Goal: Information Seeking & Learning: Learn about a topic

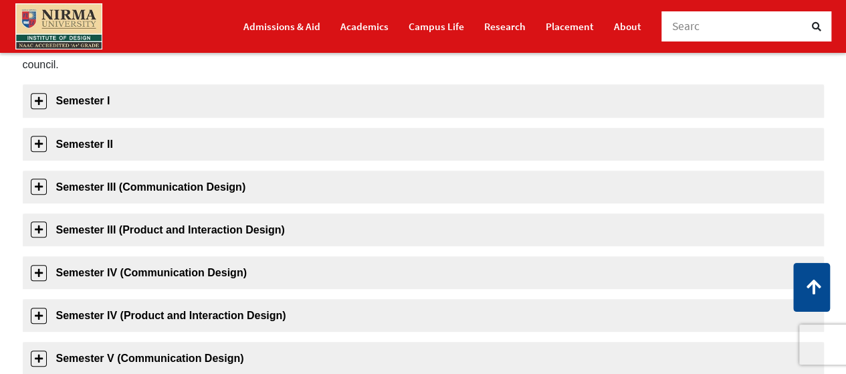
scroll to position [234, 0]
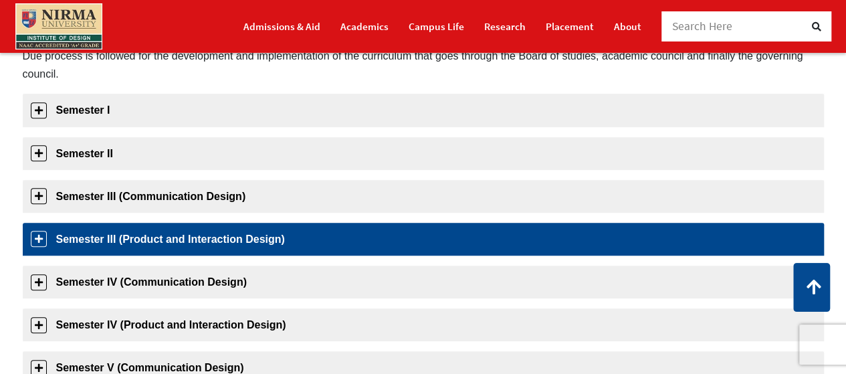
click at [98, 239] on link "Semester III (Product and Interaction Design)" at bounding box center [423, 239] width 801 height 33
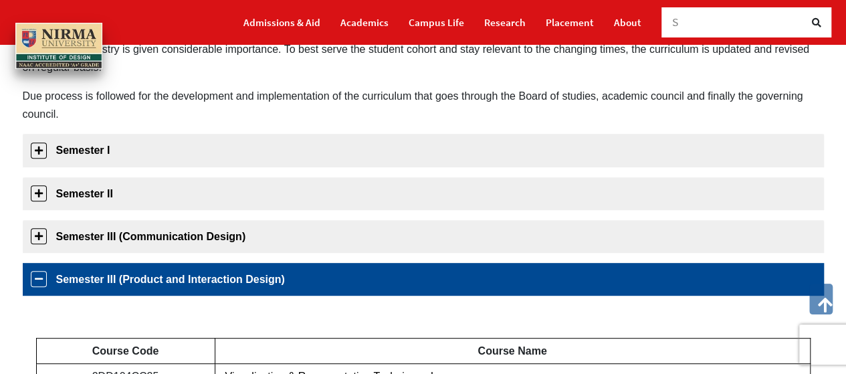
scroll to position [163, 0]
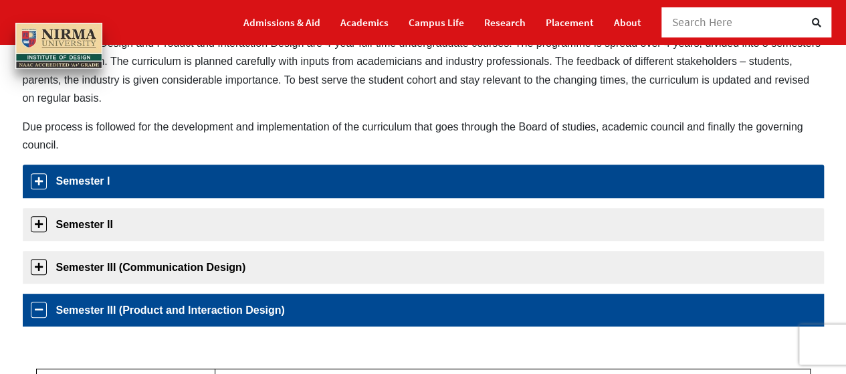
click at [166, 186] on link "Semester I" at bounding box center [423, 181] width 801 height 33
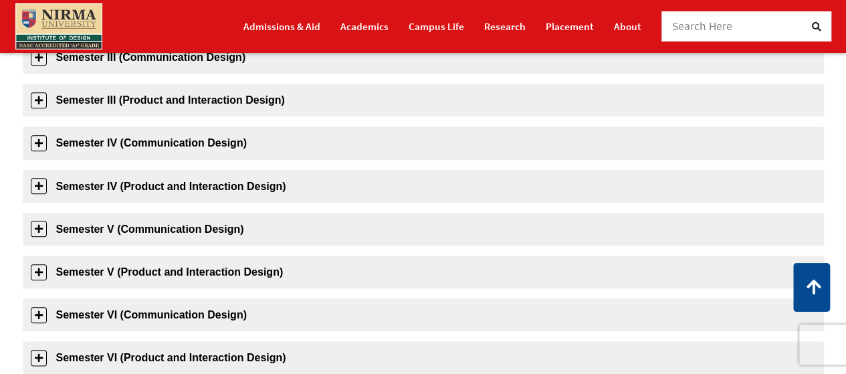
scroll to position [594, 0]
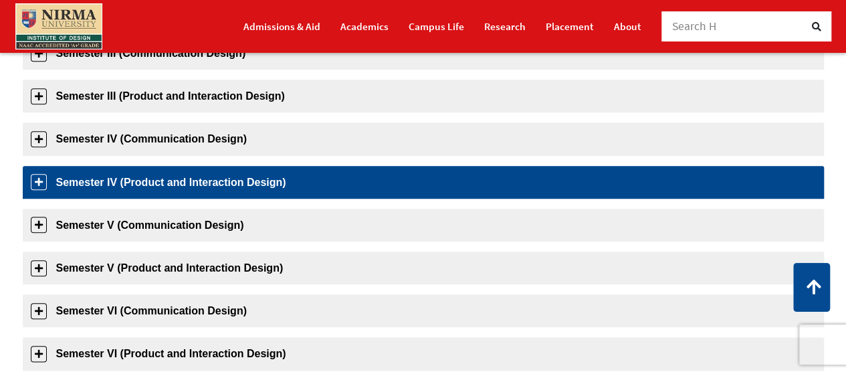
click at [119, 183] on link "Semester IV (Product and Interaction Design)" at bounding box center [423, 182] width 801 height 33
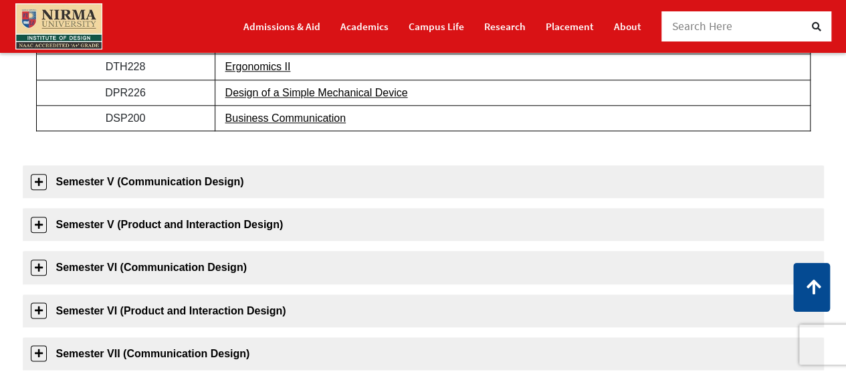
scroll to position [661, 0]
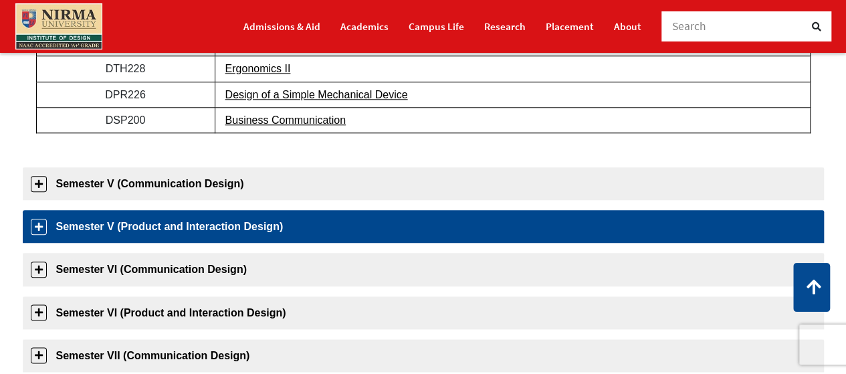
click at [118, 230] on link "Semester V (Product and Interaction Design)" at bounding box center [423, 226] width 801 height 33
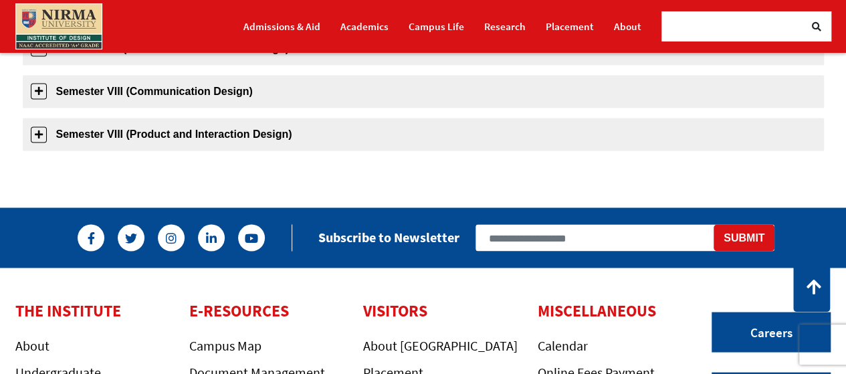
scroll to position [1102, 0]
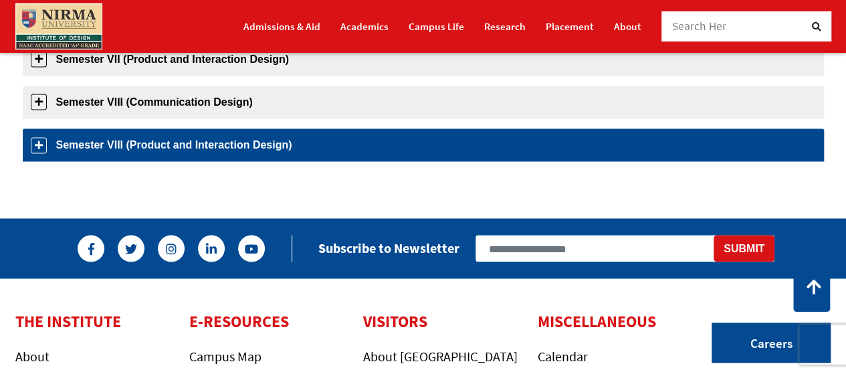
click at [202, 142] on link "Semester VIII (Product and Interaction Design)" at bounding box center [423, 144] width 801 height 33
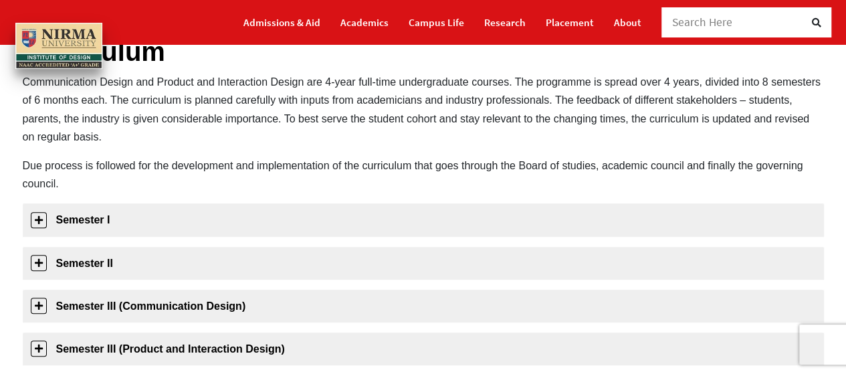
scroll to position [123, 0]
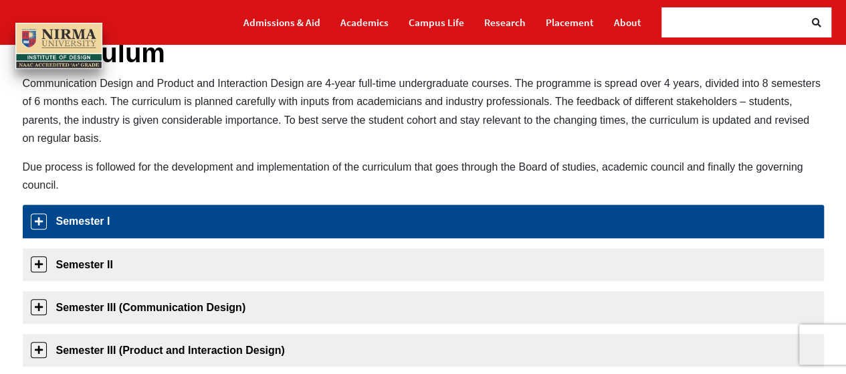
click at [67, 217] on link "Semester I" at bounding box center [423, 221] width 801 height 33
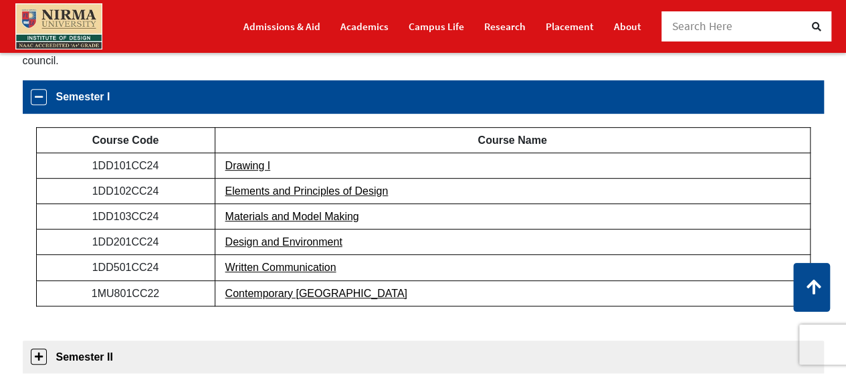
scroll to position [263, 0]
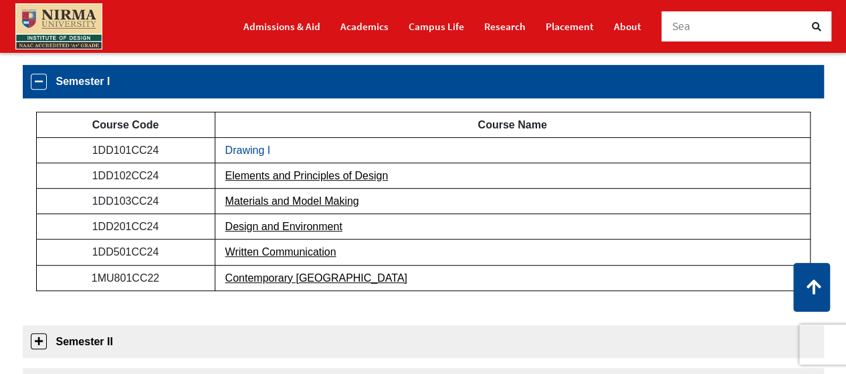
click at [247, 147] on link "Drawing I" at bounding box center [247, 149] width 45 height 11
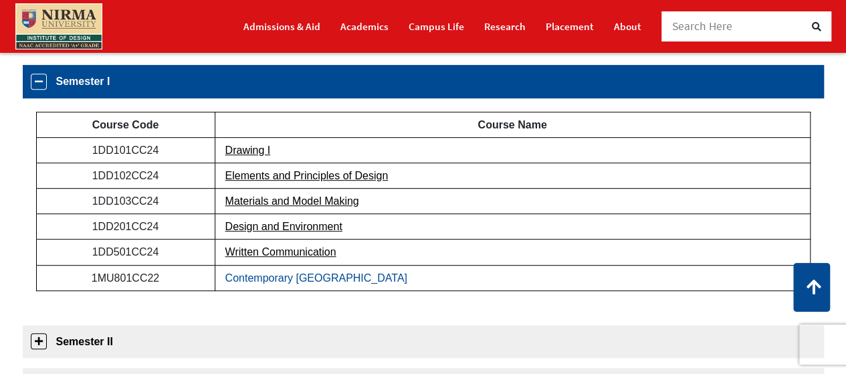
click at [281, 274] on link "Contemporary [GEOGRAPHIC_DATA]" at bounding box center [316, 277] width 182 height 11
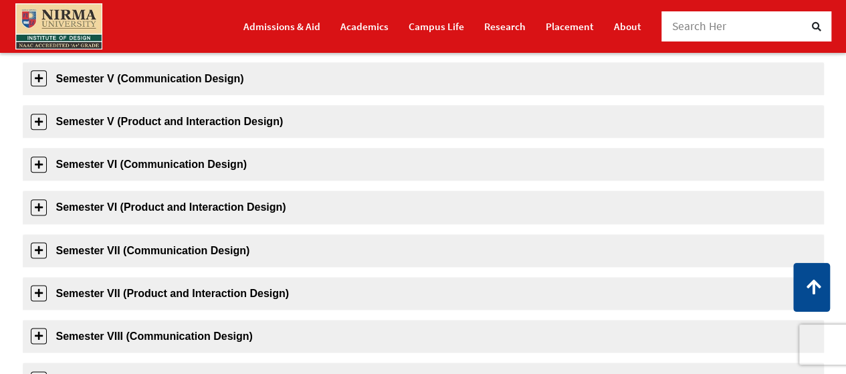
scroll to position [757, 0]
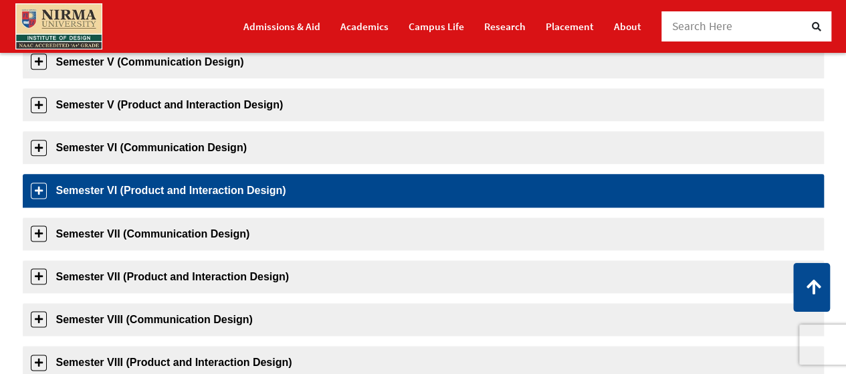
click at [193, 195] on link "Semester VI (Product and Interaction Design)" at bounding box center [423, 190] width 801 height 33
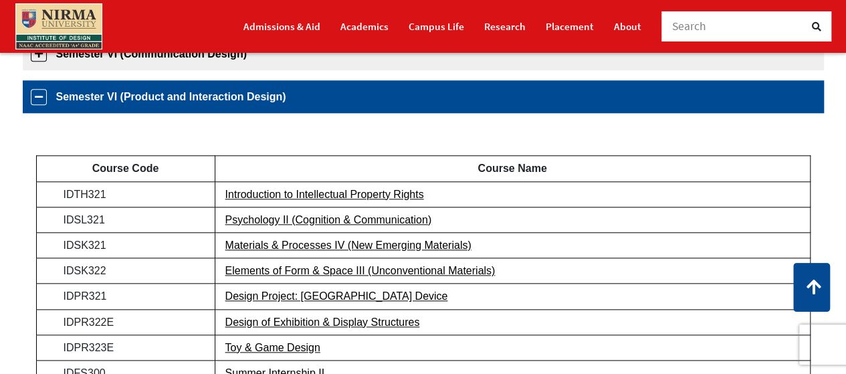
scroll to position [700, 0]
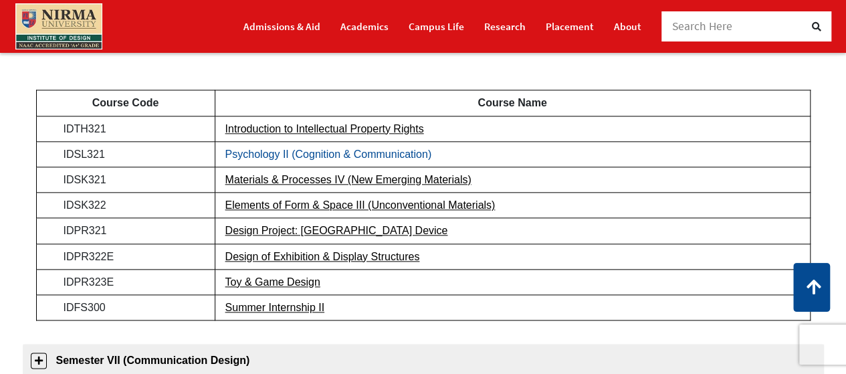
click at [262, 155] on link "Psychology II (Cognition & Communication)" at bounding box center [328, 154] width 207 height 11
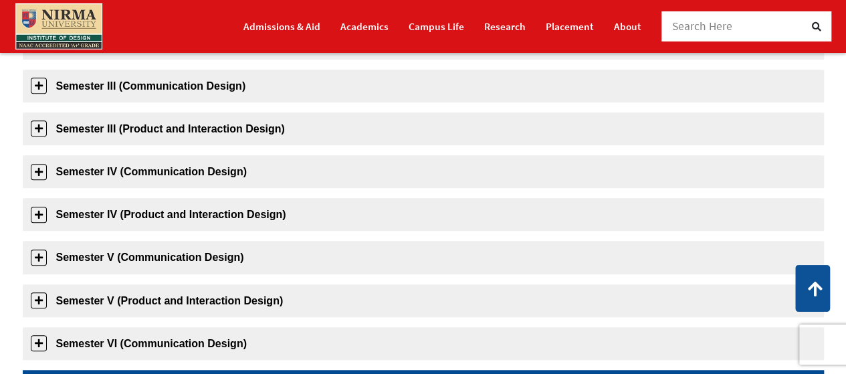
scroll to position [347, 0]
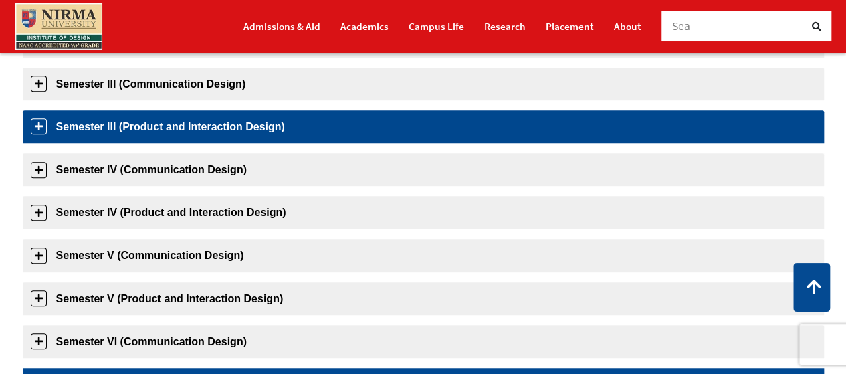
click at [206, 131] on link "Semester III (Product and Interaction Design)" at bounding box center [423, 126] width 801 height 33
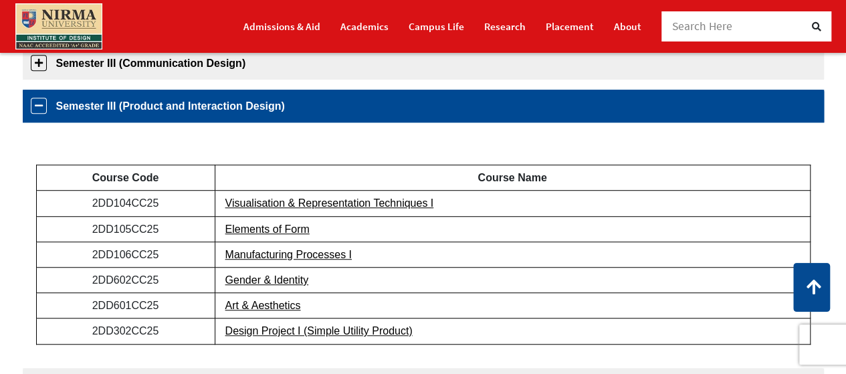
scroll to position [377, 0]
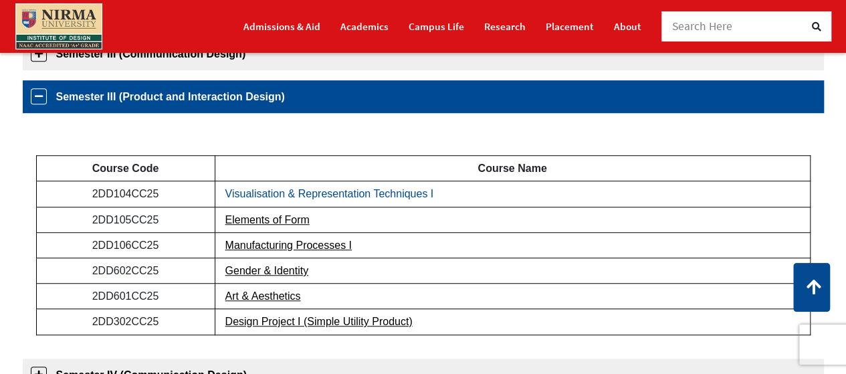
click at [276, 197] on link "Visualisation & Representation Techniques I" at bounding box center [329, 193] width 209 height 11
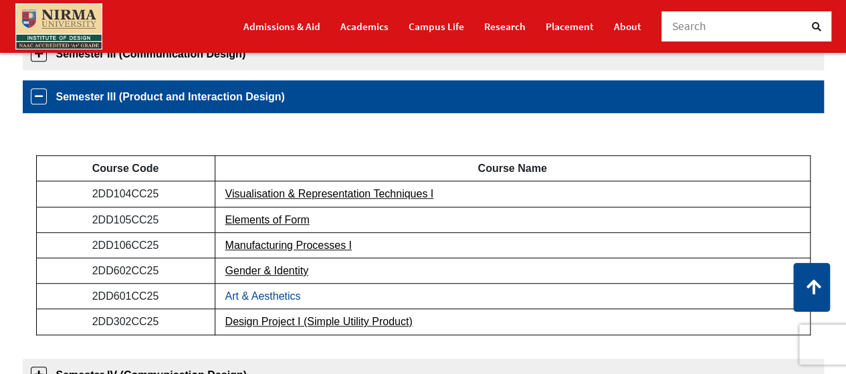
click at [245, 296] on link "Art & Aesthetics" at bounding box center [263, 295] width 76 height 11
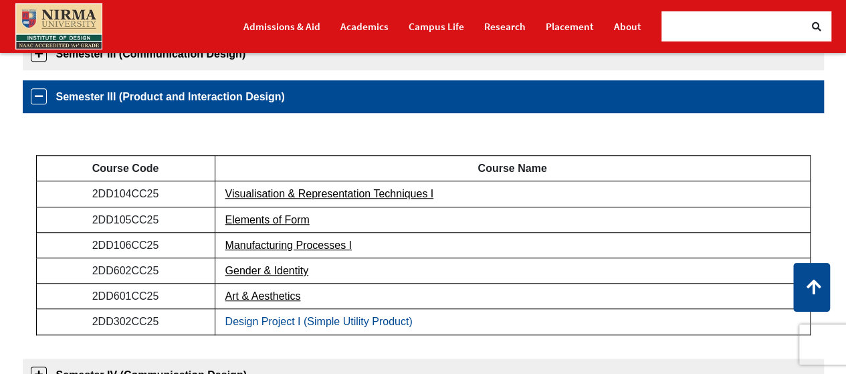
click at [236, 322] on link "Design Project I (Simple Utility Product)" at bounding box center [318, 321] width 187 height 11
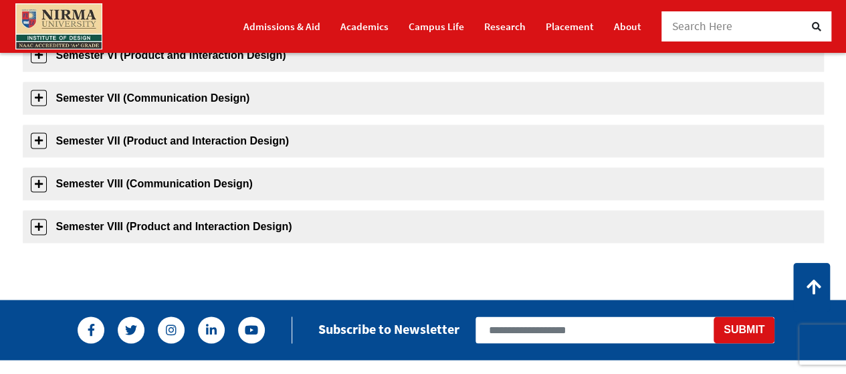
scroll to position [915, 0]
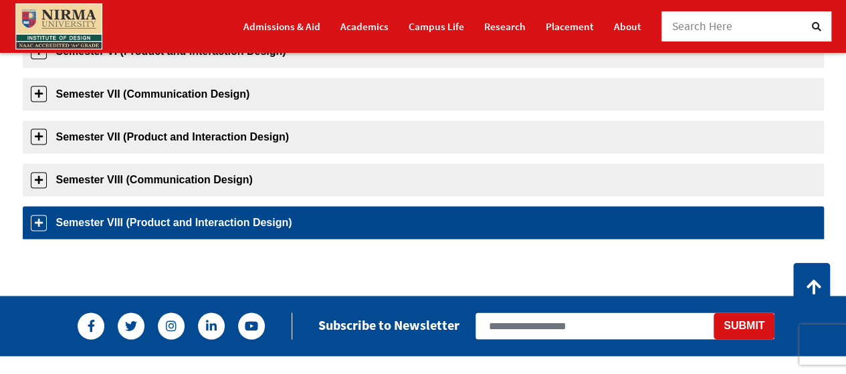
click at [126, 227] on link "Semester VIII (Product and Interaction Design)" at bounding box center [423, 222] width 801 height 33
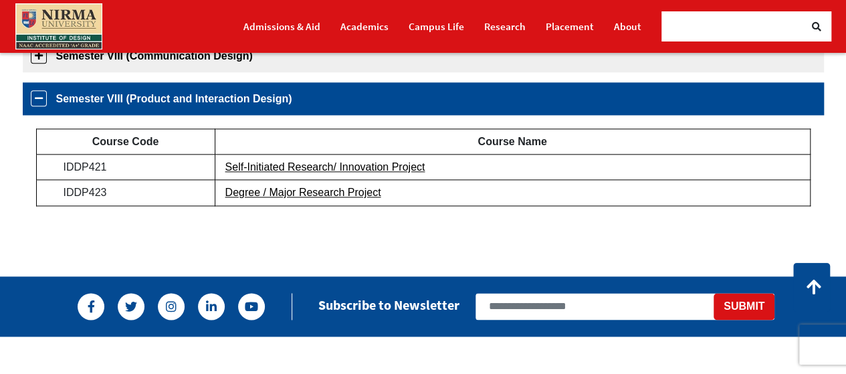
scroll to position [806, 0]
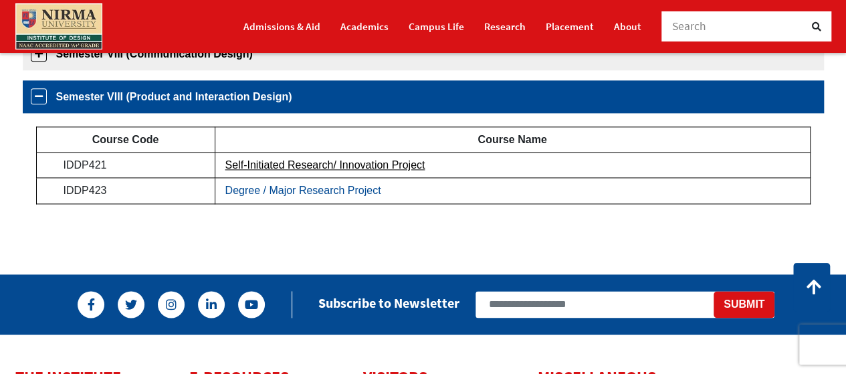
click at [288, 189] on link "Degree / Major Research Project" at bounding box center [303, 190] width 156 height 11
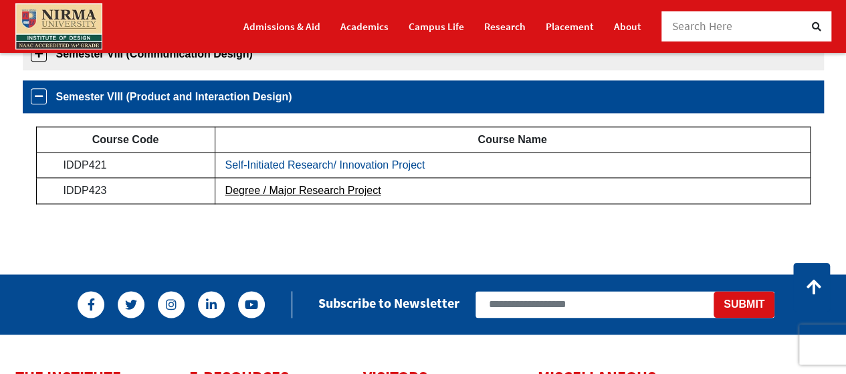
click at [264, 168] on link "Self-Initiated Research/ Innovation Project" at bounding box center [325, 164] width 200 height 11
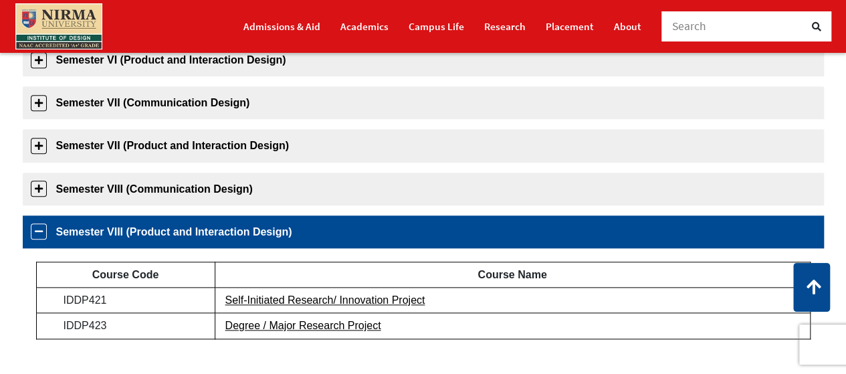
scroll to position [668, 0]
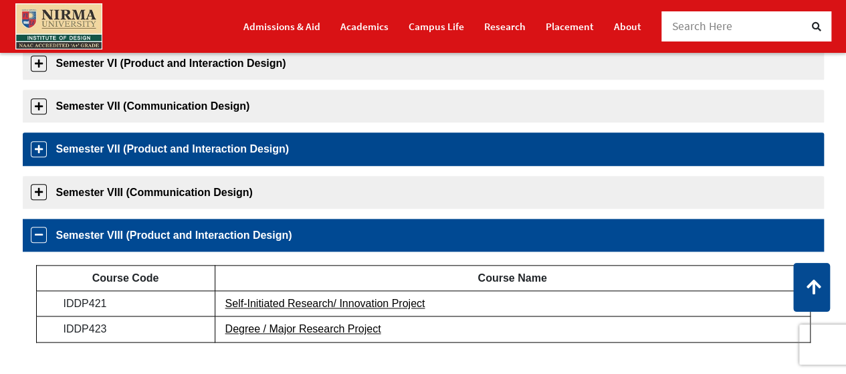
click at [118, 146] on link "Semester VII (Product and Interaction Design)" at bounding box center [423, 148] width 801 height 33
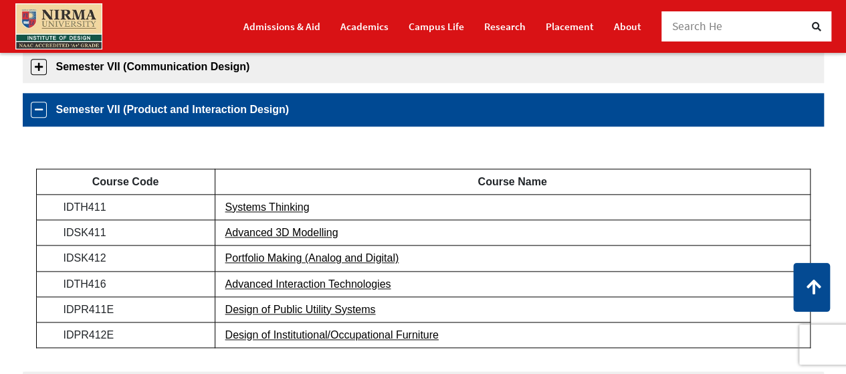
scroll to position [720, 0]
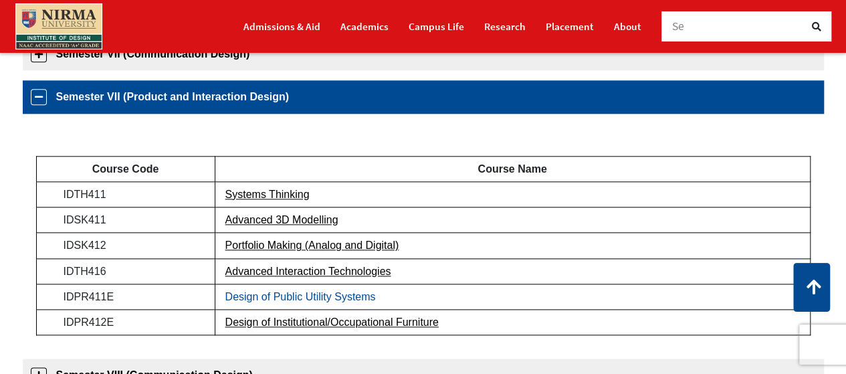
click at [264, 294] on link "Design of Public Utility Systems" at bounding box center [300, 296] width 151 height 11
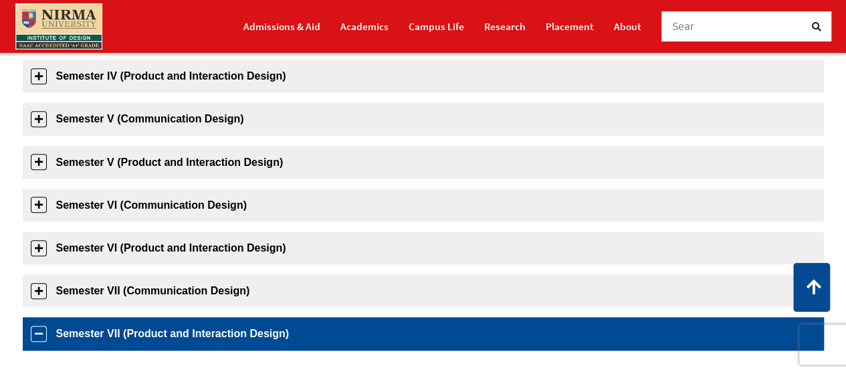
scroll to position [471, 0]
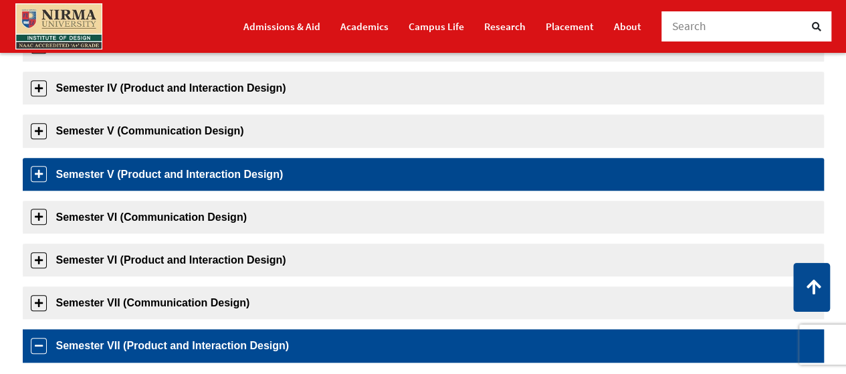
click at [173, 184] on link "Semester V (Product and Interaction Design)" at bounding box center [423, 174] width 801 height 33
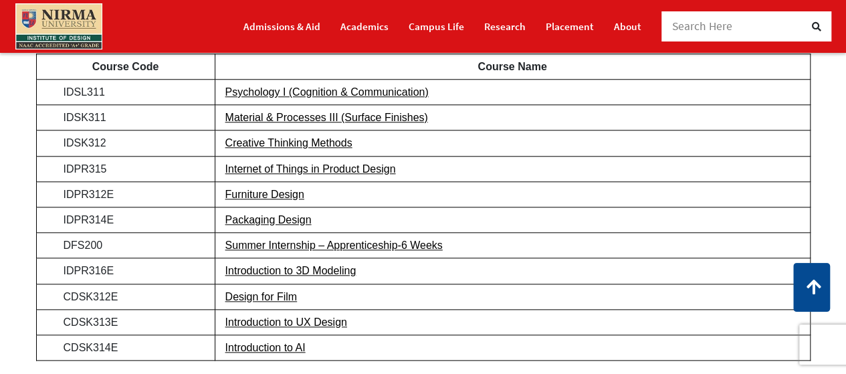
scroll to position [615, 0]
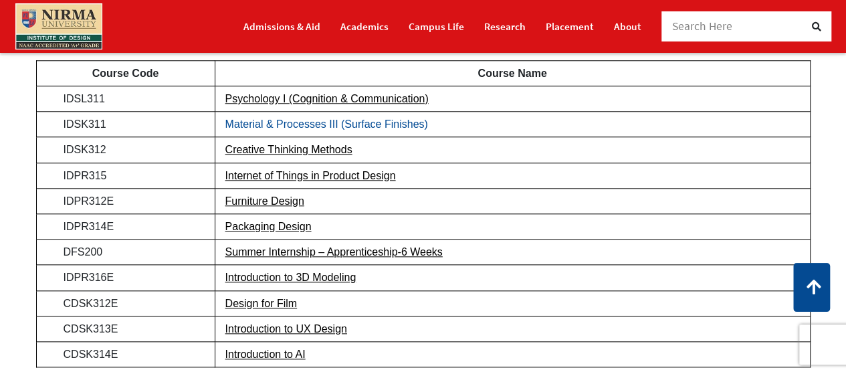
click at [274, 123] on link "Material & Processes III (Surface Finishes)" at bounding box center [326, 123] width 203 height 11
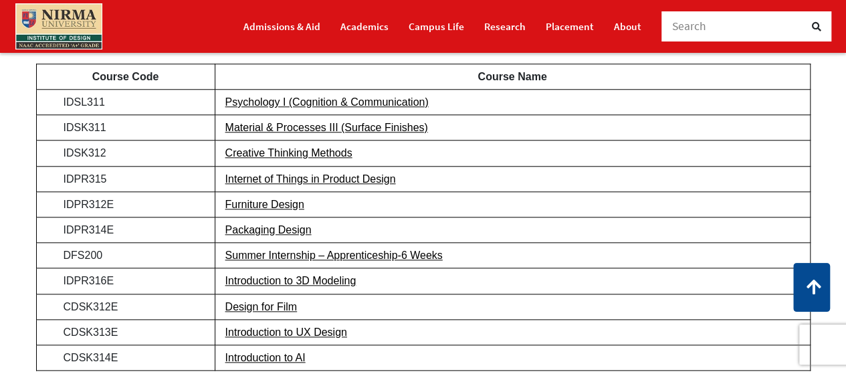
scroll to position [614, 0]
